Goal: Task Accomplishment & Management: Use online tool/utility

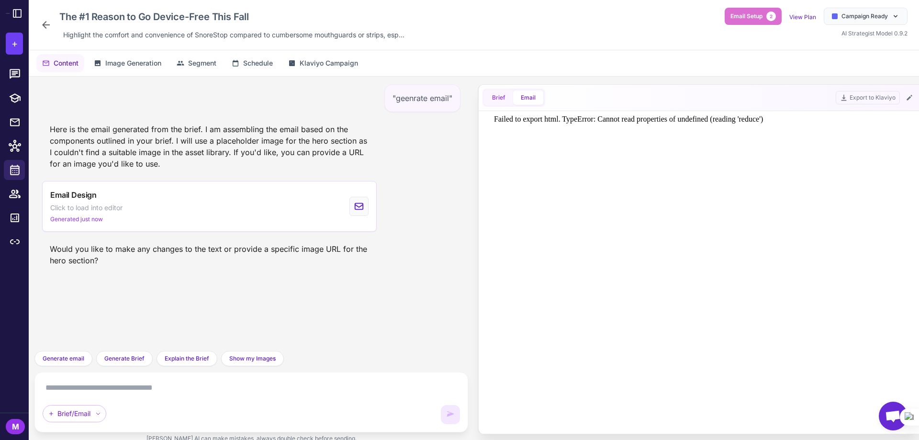
click at [499, 102] on button "Brief" at bounding box center [499, 98] width 29 height 14
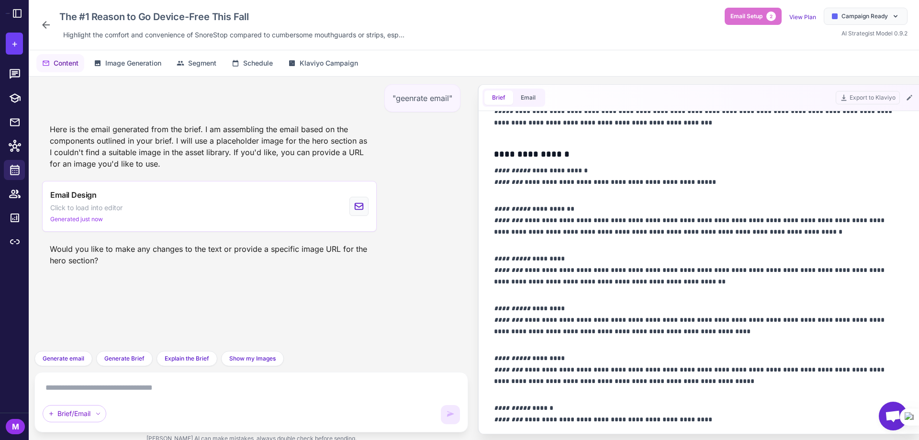
scroll to position [486, 0]
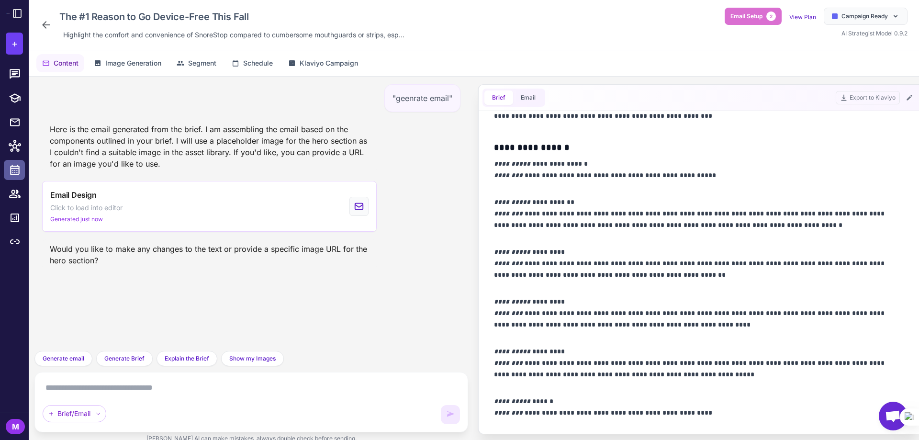
click at [18, 169] on icon at bounding box center [15, 170] width 12 height 12
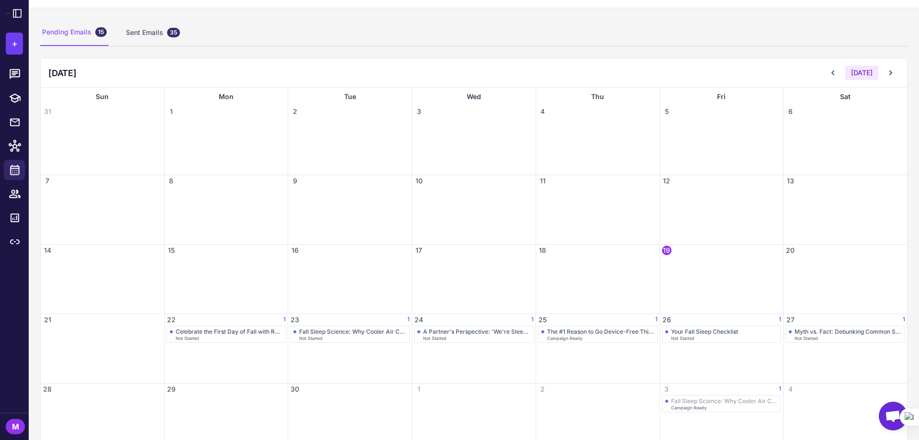
scroll to position [72, 0]
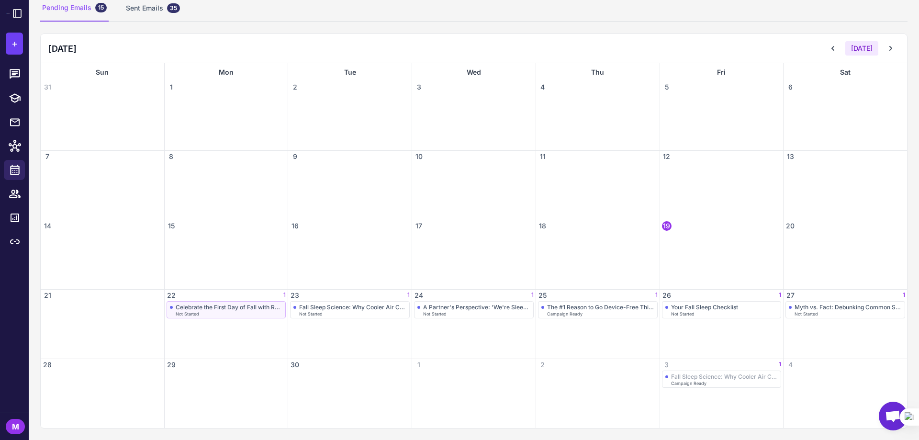
click at [206, 312] on div "Not Started" at bounding box center [229, 314] width 107 height 4
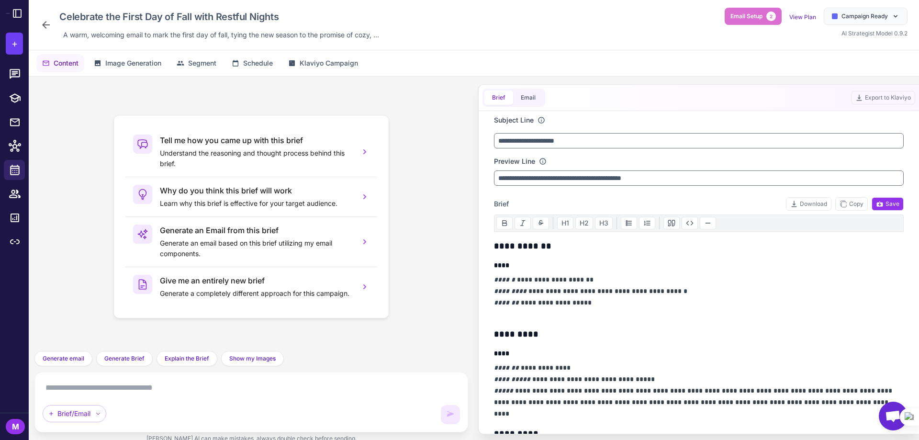
scroll to position [48, 0]
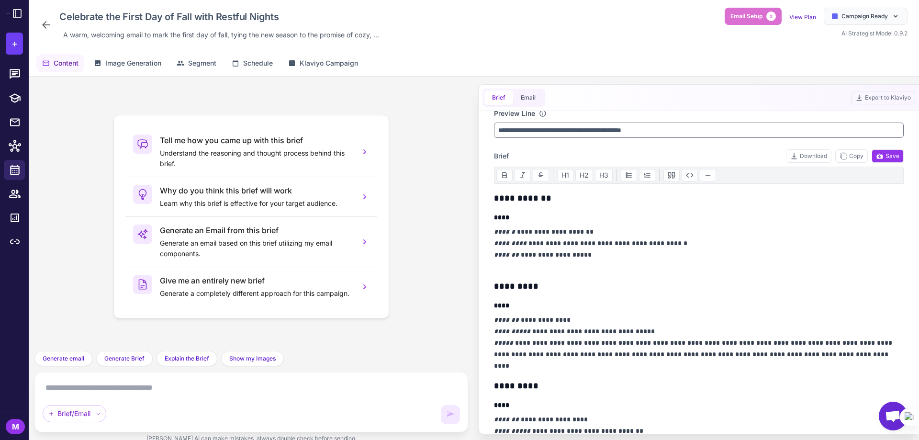
click at [42, 28] on icon at bounding box center [45, 24] width 11 height 11
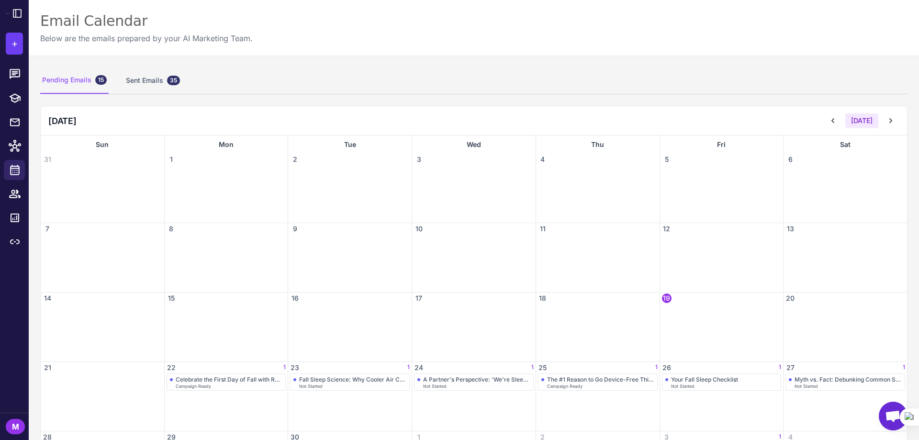
scroll to position [72, 0]
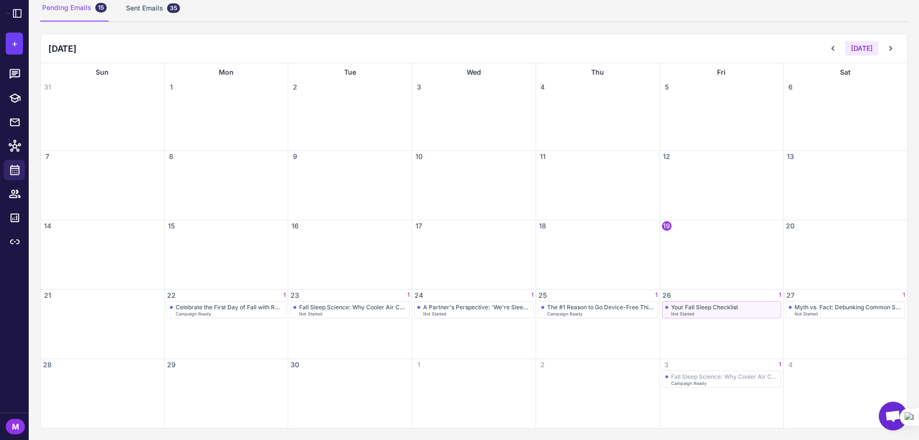
click at [682, 313] on span "Not Started" at bounding box center [682, 314] width 23 height 4
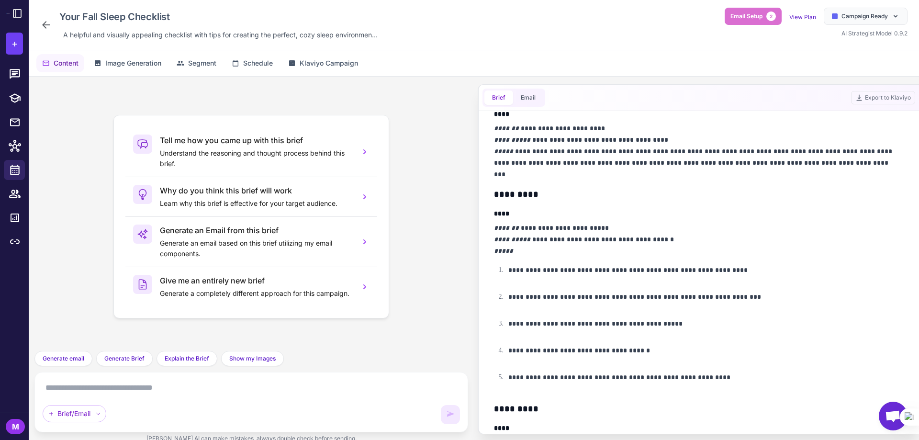
scroll to position [287, 0]
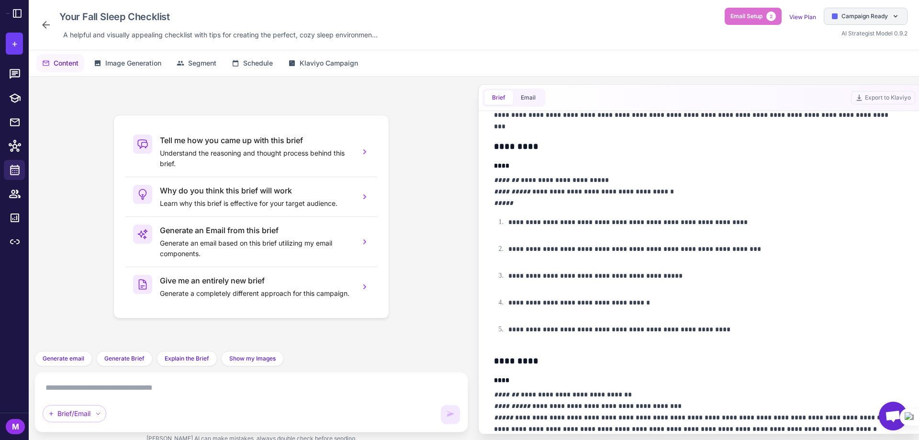
click at [855, 15] on span "Campaign Ready" at bounding box center [865, 16] width 46 height 9
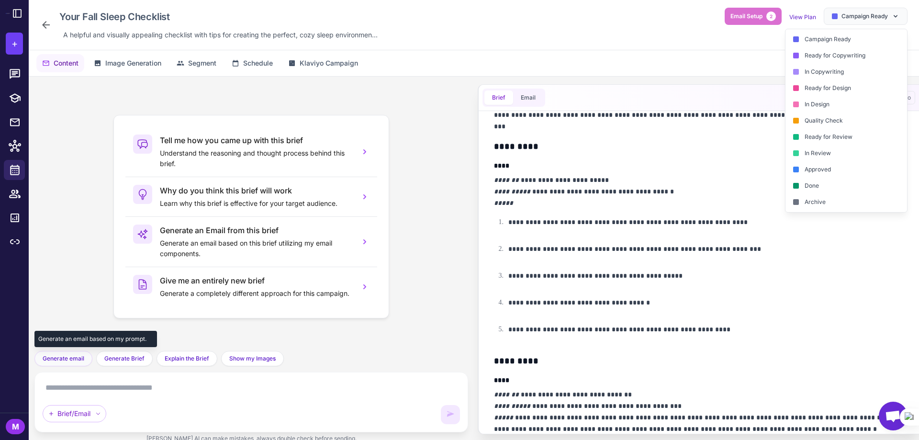
click at [53, 357] on span "Generate email" at bounding box center [64, 358] width 42 height 9
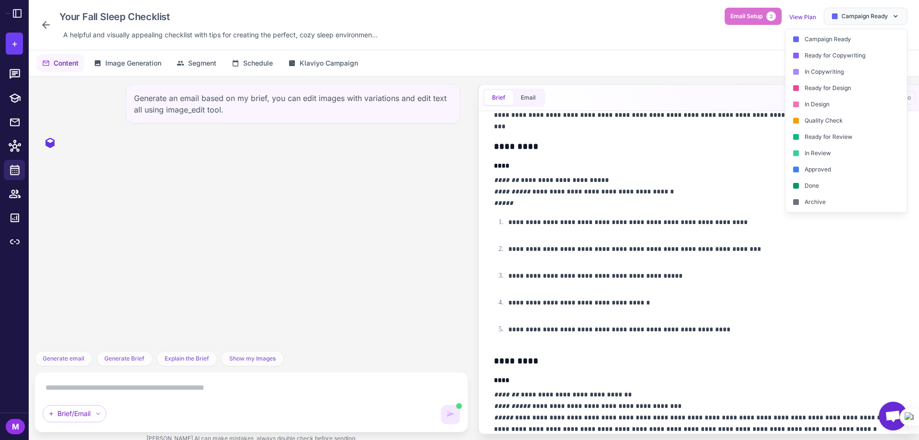
click at [247, 386] on textarea at bounding box center [252, 387] width 418 height 15
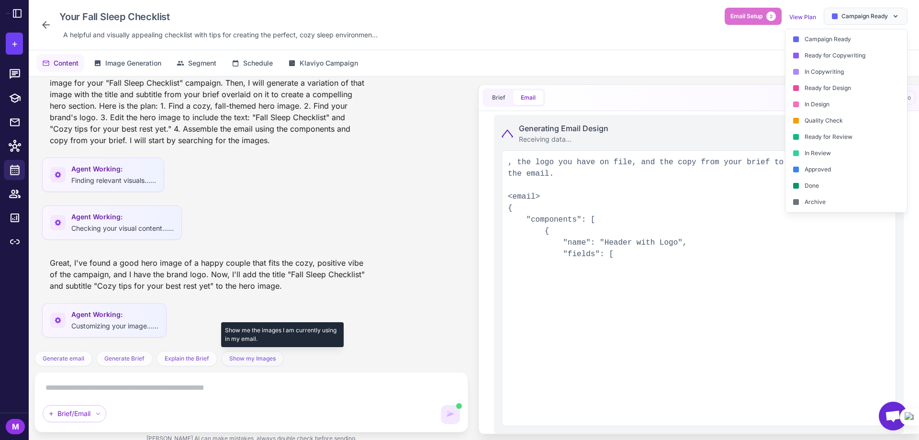
scroll to position [0, 0]
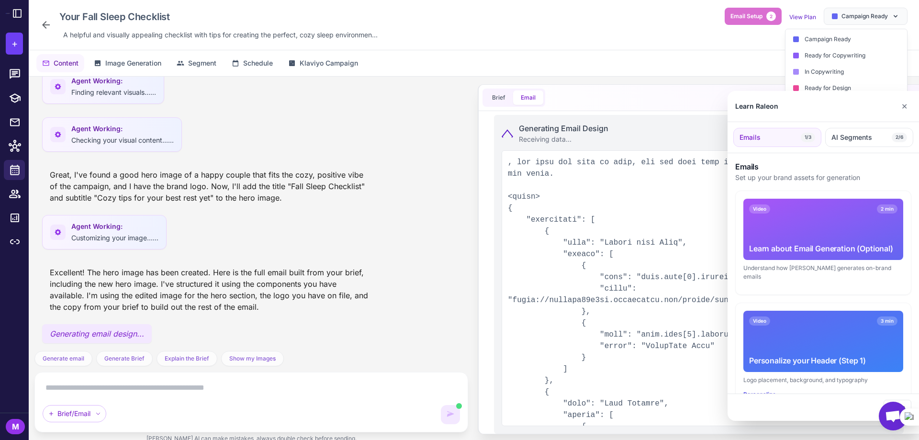
click at [495, 99] on div at bounding box center [459, 220] width 919 height 440
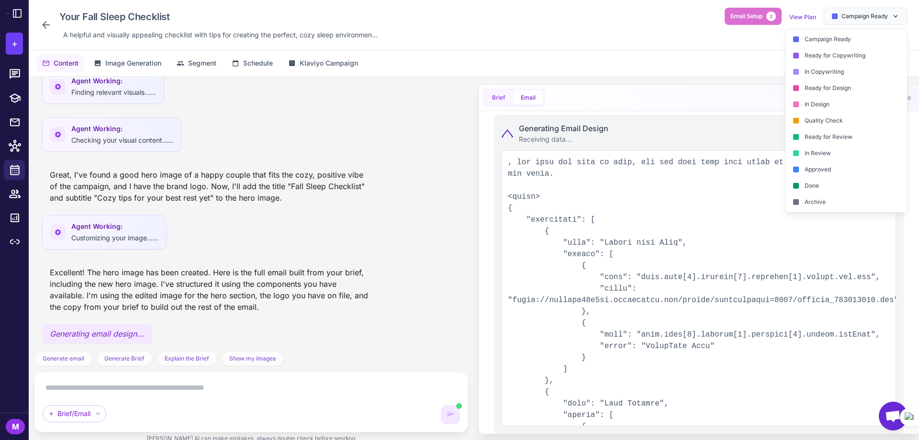
click at [493, 96] on button "Brief" at bounding box center [499, 98] width 29 height 14
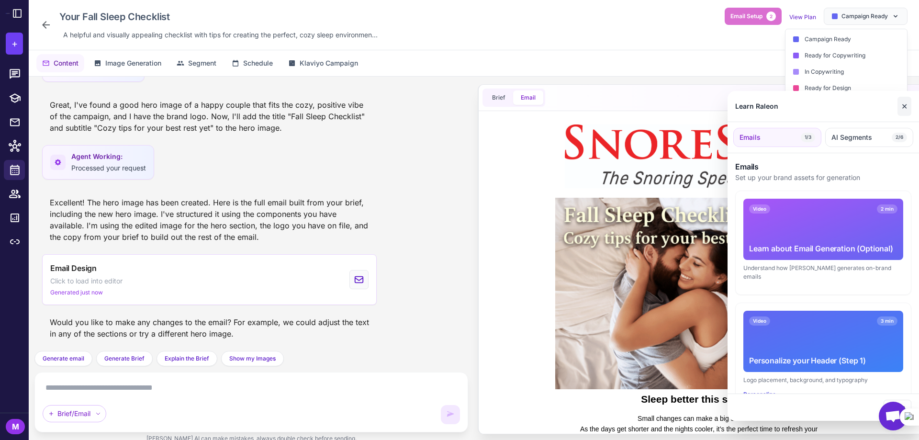
click at [902, 105] on button "✕" at bounding box center [905, 106] width 14 height 19
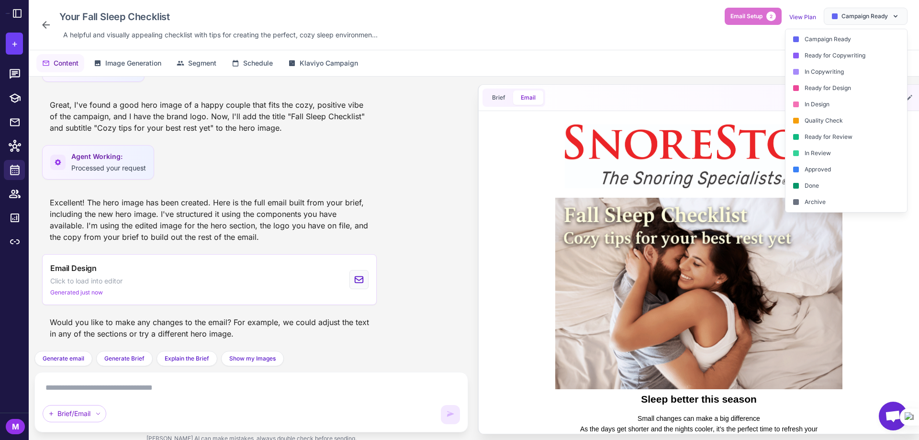
scroll to position [275, 0]
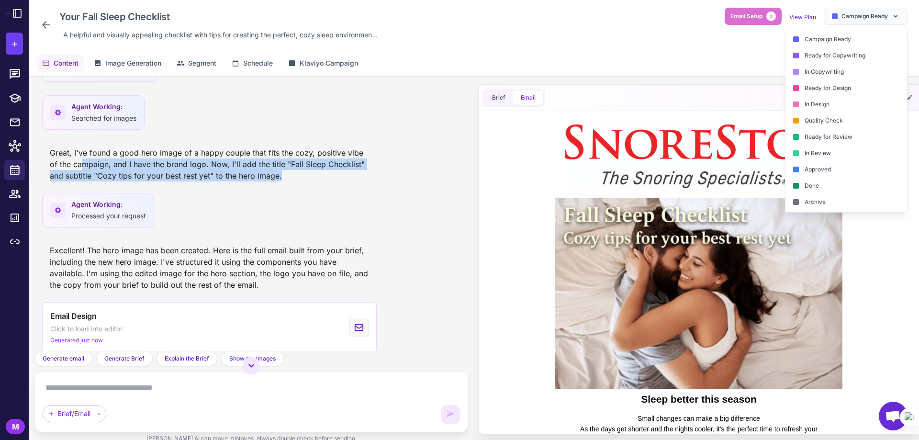
drag, startPoint x: 287, startPoint y: 180, endPoint x: 83, endPoint y: 159, distance: 204.6
click at [83, 159] on div "Great, I've found a good hero image of a happy couple that fits the cozy, posit…" at bounding box center [209, 164] width 335 height 42
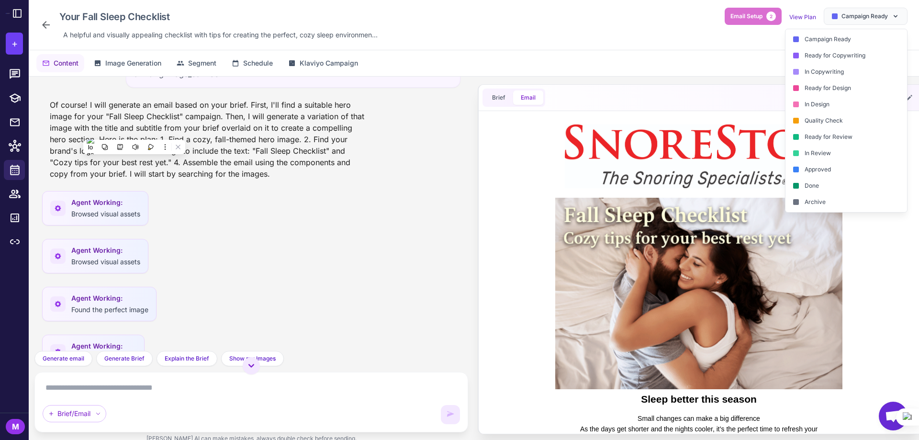
scroll to position [0, 0]
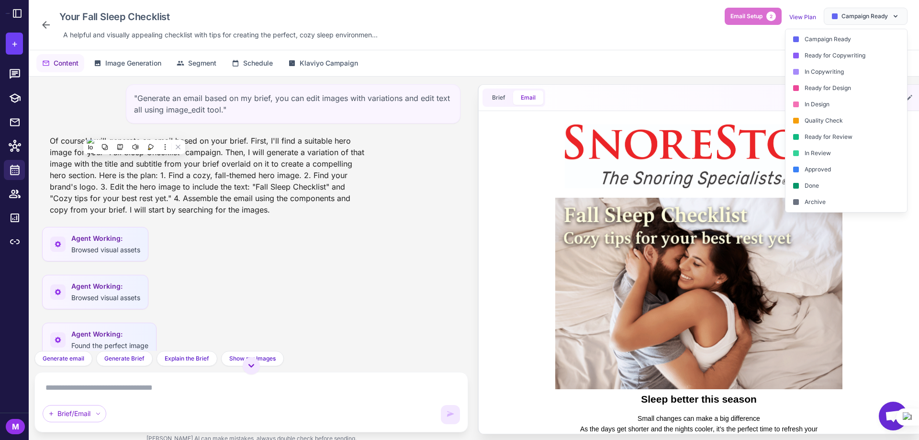
click at [211, 176] on div "Of course! I will generate an email based on your brief. First, I'll find a sui…" at bounding box center [209, 175] width 335 height 88
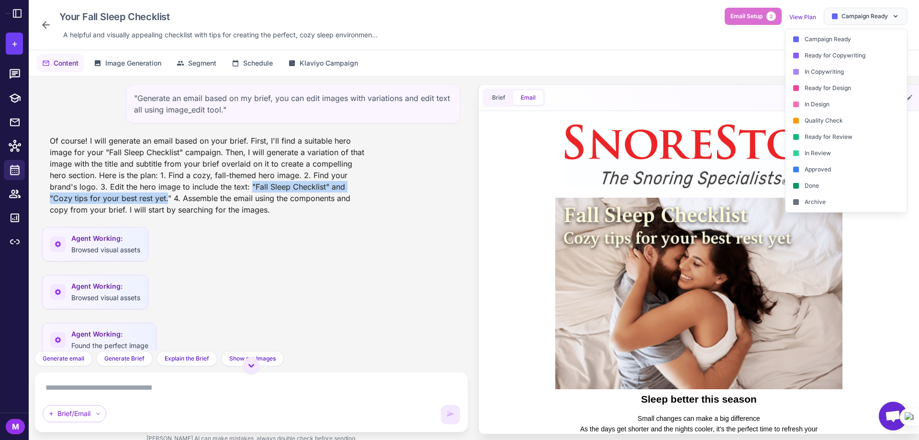
drag, startPoint x: 250, startPoint y: 187, endPoint x: 167, endPoint y: 195, distance: 83.8
click at [167, 195] on div "Of course! I will generate an email based on your brief. First, I'll find a sui…" at bounding box center [209, 175] width 335 height 88
copy div ""Fall Sleep Checklist" and "Cozy tips for your best rest yet."
click at [752, 102] on div "Brief Email Export to Klaviyo" at bounding box center [699, 98] width 441 height 26
click at [731, 99] on div "Brief Email Export to Klaviyo" at bounding box center [699, 98] width 441 height 26
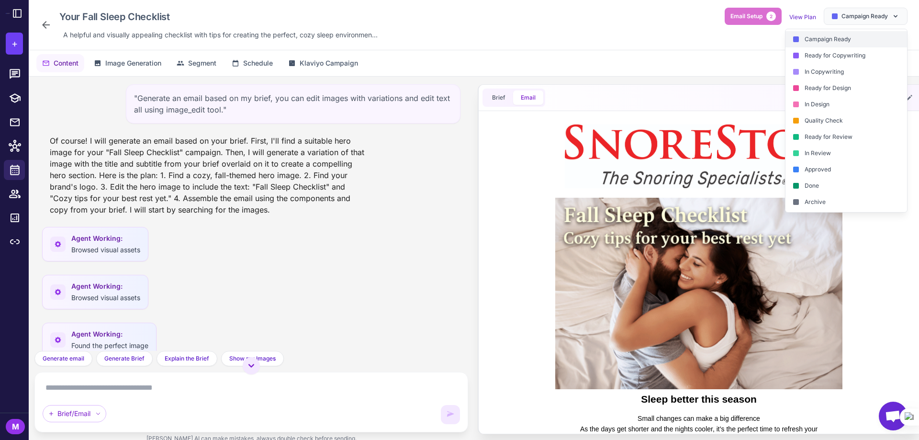
click at [839, 45] on div "Campaign Ready" at bounding box center [847, 39] width 122 height 16
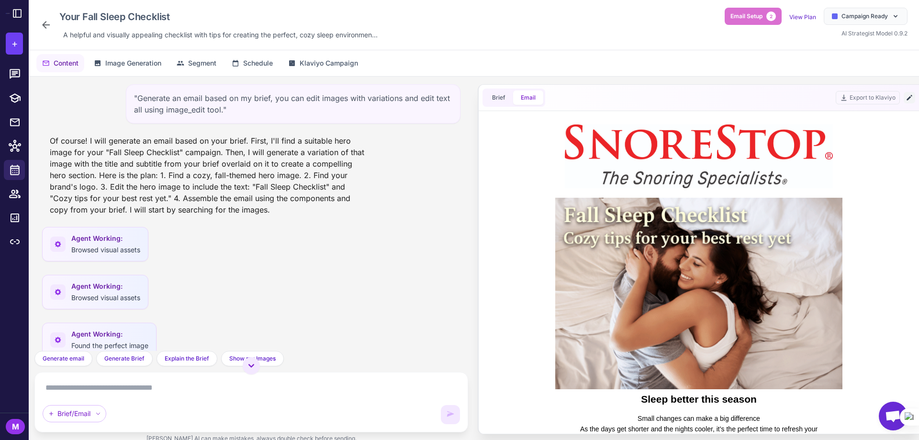
click at [911, 102] on button at bounding box center [909, 97] width 11 height 11
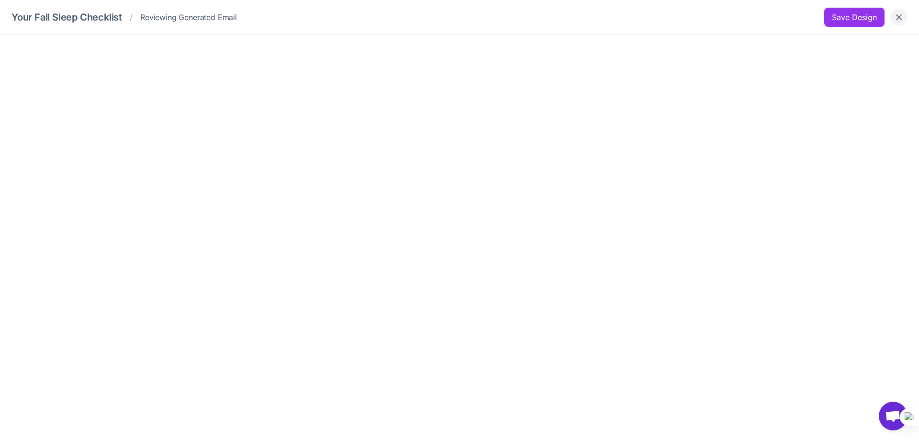
click at [905, 20] on button "Close" at bounding box center [899, 17] width 17 height 17
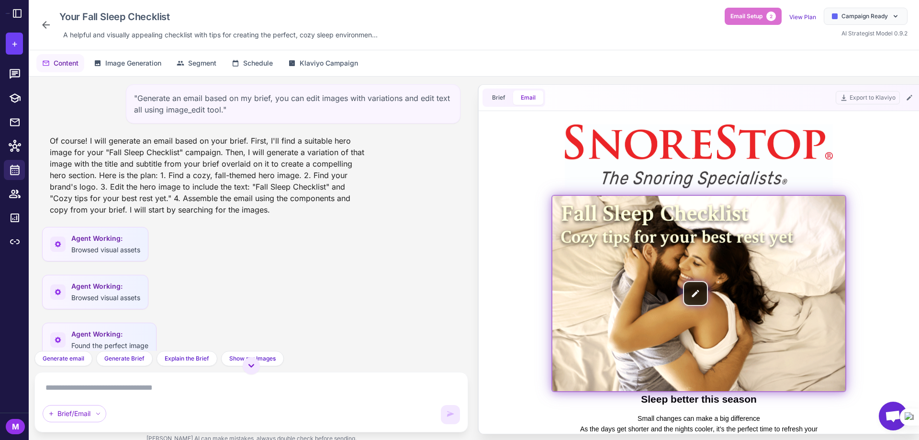
click at [646, 211] on img at bounding box center [699, 293] width 293 height 195
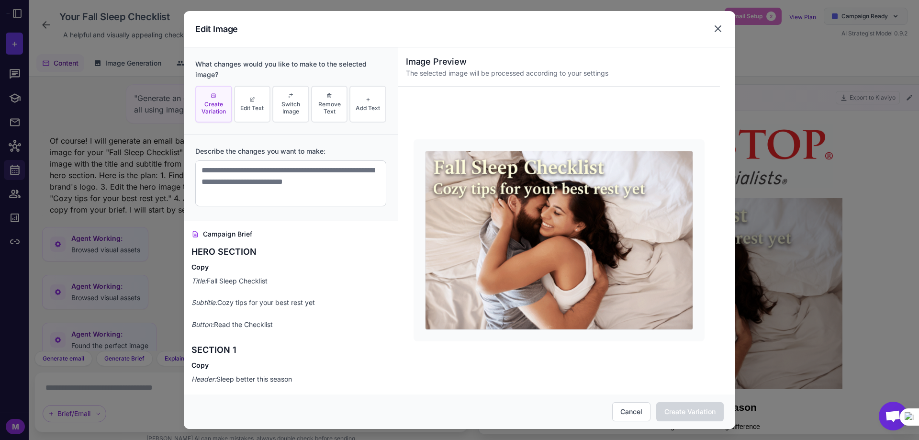
click at [717, 32] on icon at bounding box center [718, 28] width 11 height 11
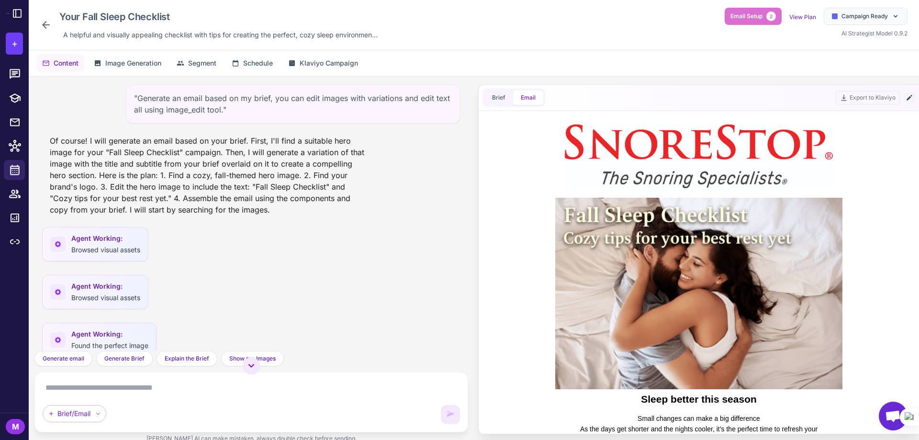
click at [907, 96] on icon at bounding box center [910, 98] width 8 height 8
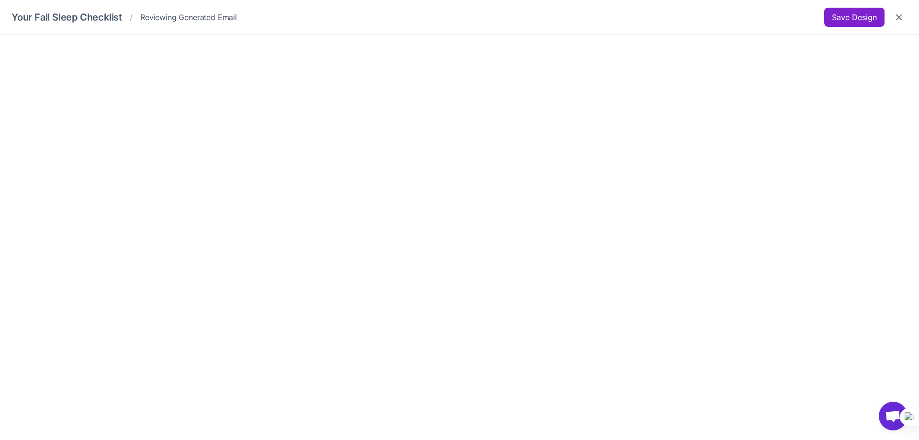
click at [863, 14] on button "Save Design" at bounding box center [855, 17] width 60 height 19
click at [902, 21] on icon "Close" at bounding box center [900, 17] width 10 height 10
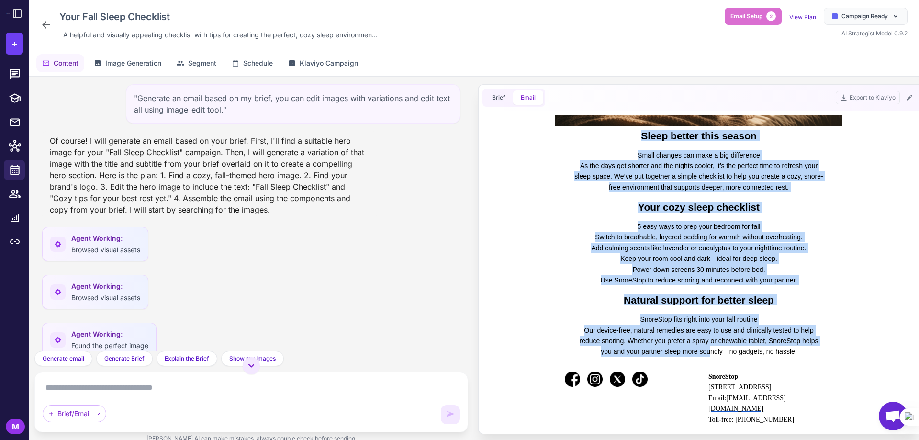
scroll to position [335, 0]
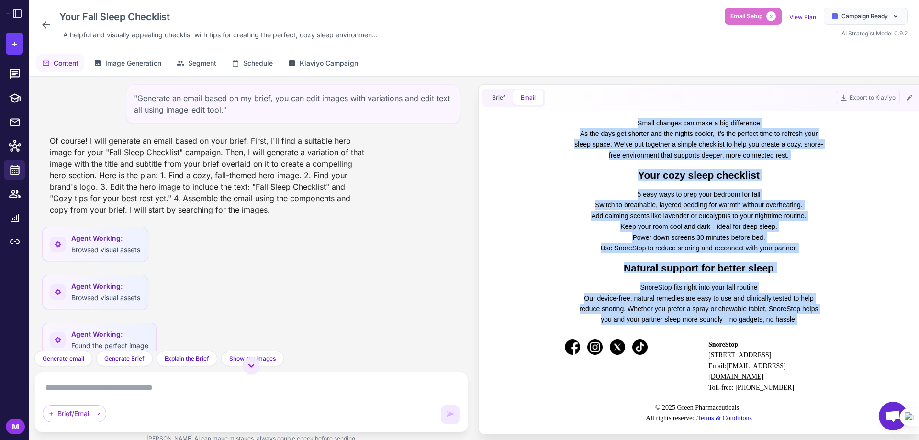
drag, startPoint x: 635, startPoint y: 233, endPoint x: 811, endPoint y: 330, distance: 201.9
click at [811, 330] on td "Sleep better this season Small changes can make a big difference As the days ge…" at bounding box center [699, 115] width 410 height 638
copy td "Sleep better this season Small changes can make a big difference As the days ge…"
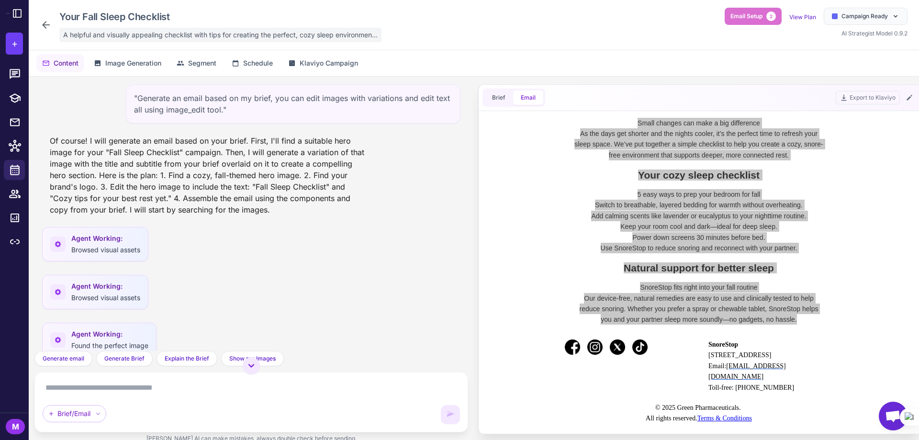
click at [227, 37] on span "A helpful and visually appealing checklist with tips for creating the perfect, …" at bounding box center [220, 35] width 315 height 11
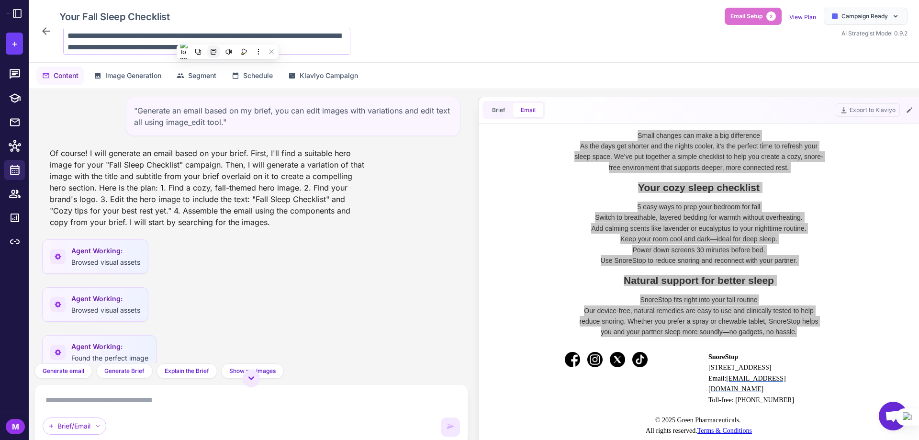
scroll to position [12, 0]
click at [145, 47] on textarea "**********" at bounding box center [206, 41] width 287 height 27
click at [157, 46] on textarea "**********" at bounding box center [206, 41] width 287 height 27
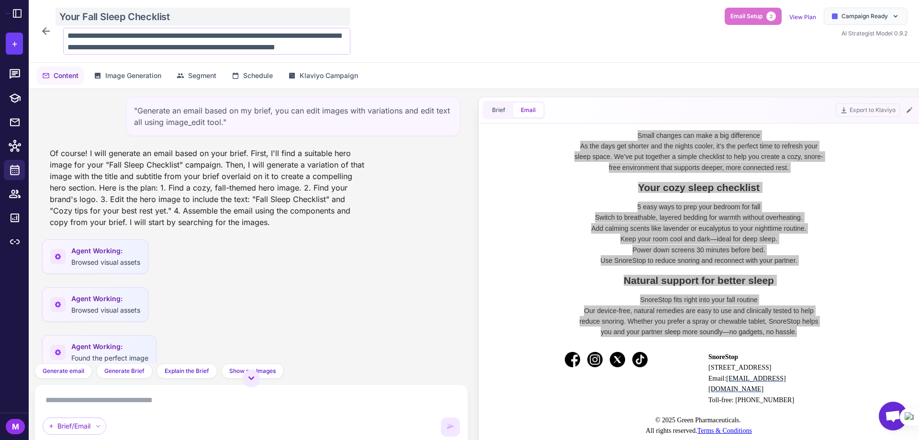
drag, startPoint x: 157, startPoint y: 46, endPoint x: 60, endPoint y: 20, distance: 100.6
click at [60, 20] on div "**********" at bounding box center [204, 31] width 291 height 47
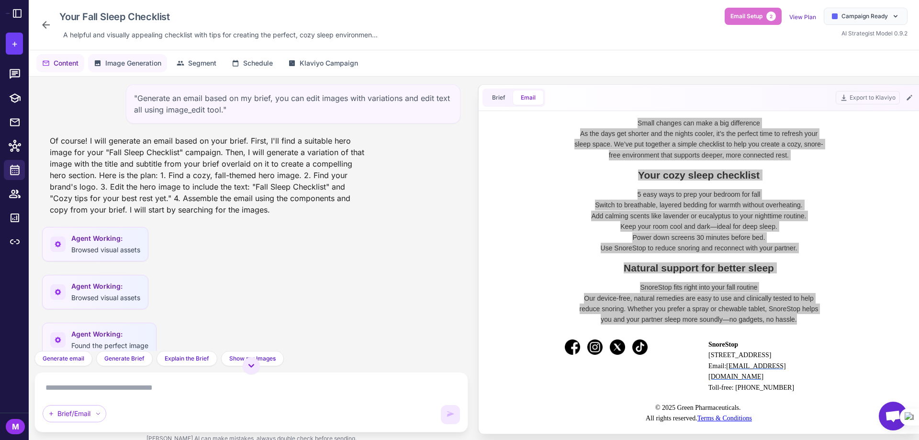
click at [137, 65] on span "Image Generation" at bounding box center [133, 63] width 56 height 11
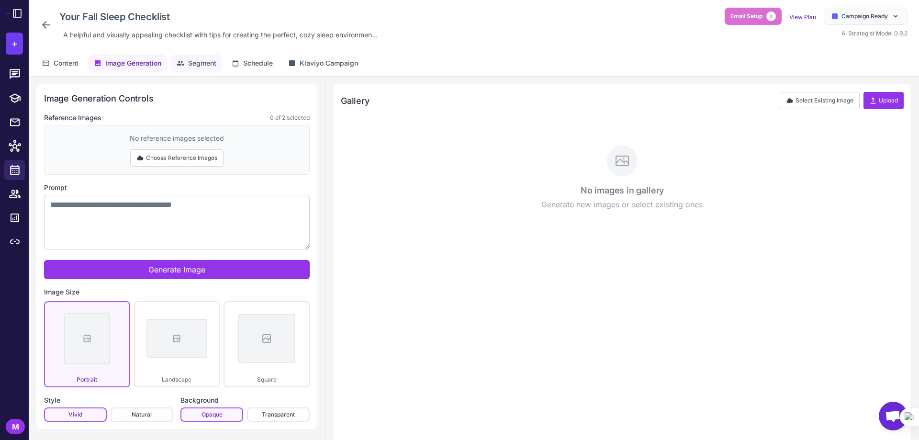
click at [193, 61] on span "Segment" at bounding box center [202, 63] width 28 height 11
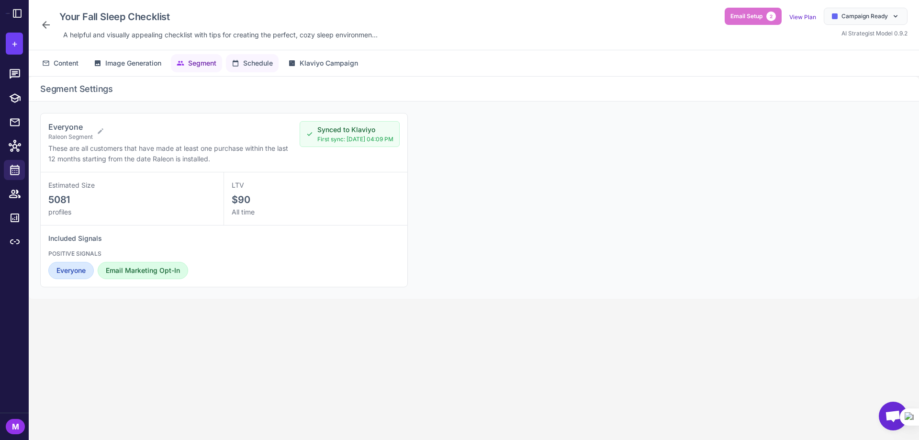
click at [262, 64] on span "Schedule" at bounding box center [258, 63] width 30 height 11
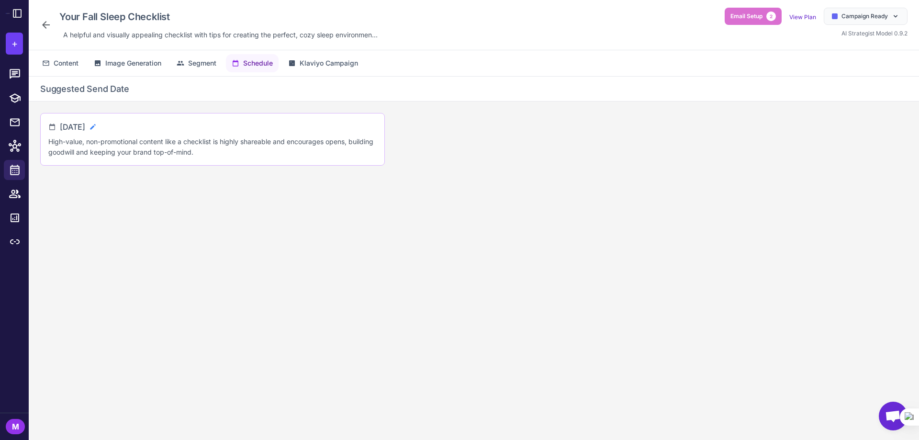
click at [97, 126] on icon at bounding box center [93, 127] width 8 height 8
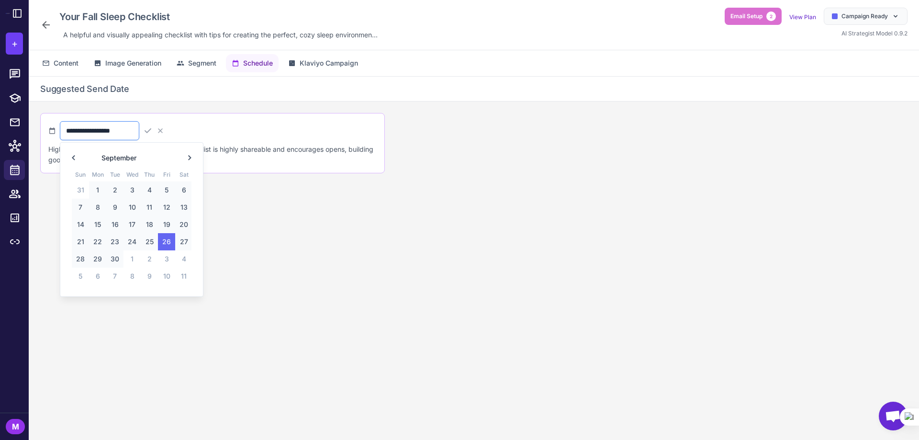
click at [139, 131] on input "**********" at bounding box center [99, 130] width 79 height 19
click at [183, 224] on span "20" at bounding box center [183, 224] width 17 height 17
type input "**********"
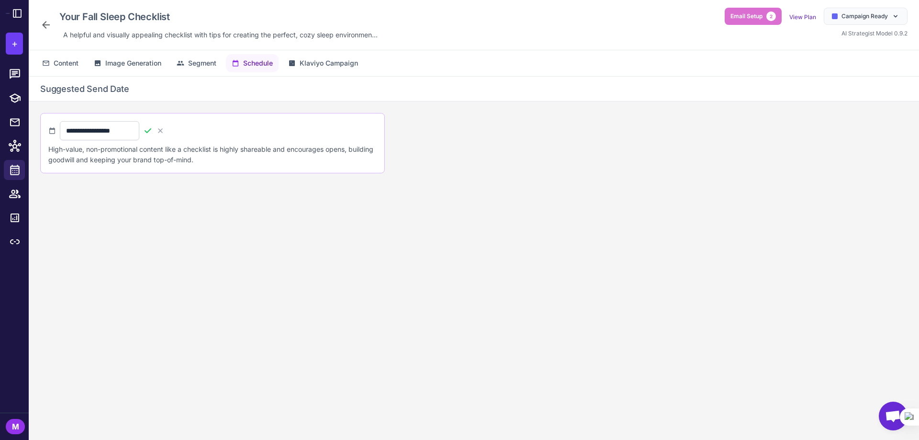
click at [153, 126] on icon at bounding box center [148, 131] width 10 height 10
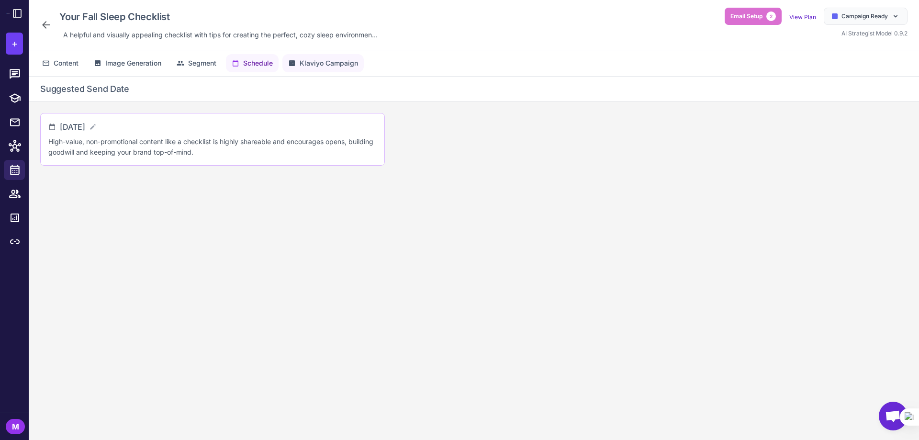
click at [327, 65] on span "Klaviyo Campaign" at bounding box center [329, 63] width 58 height 11
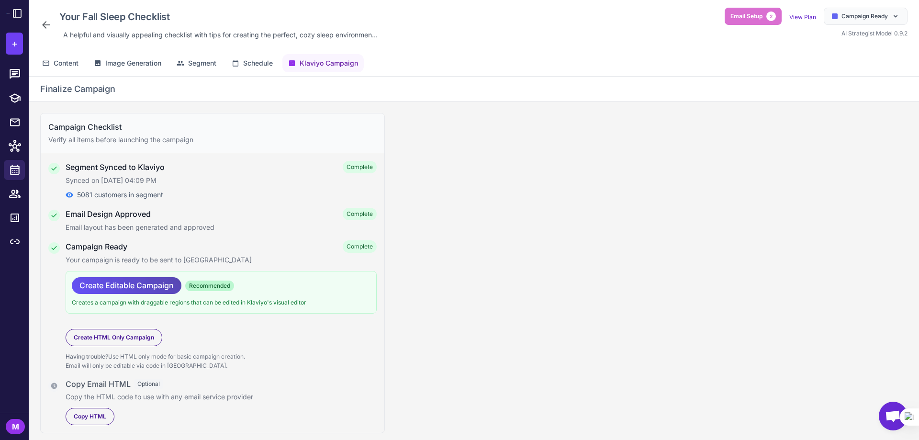
click at [111, 282] on span "Create Editable Campaign" at bounding box center [126, 285] width 94 height 17
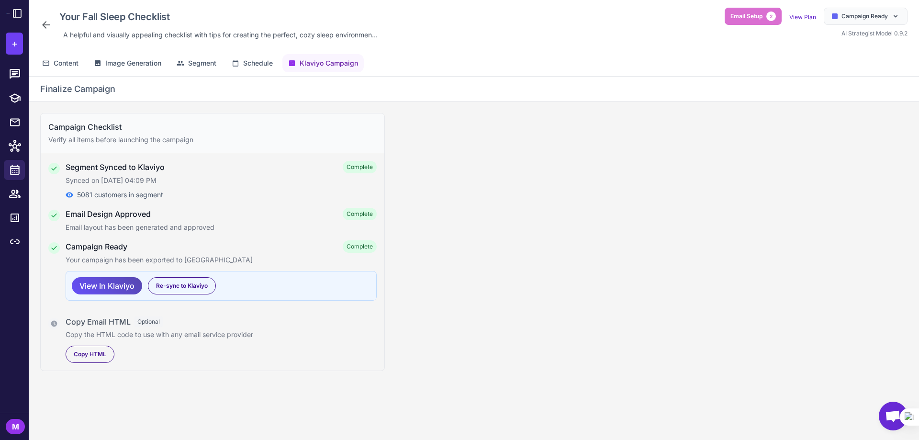
click at [120, 290] on span "View In Klaviyo" at bounding box center [106, 286] width 55 height 17
